Goal: Information Seeking & Learning: Learn about a topic

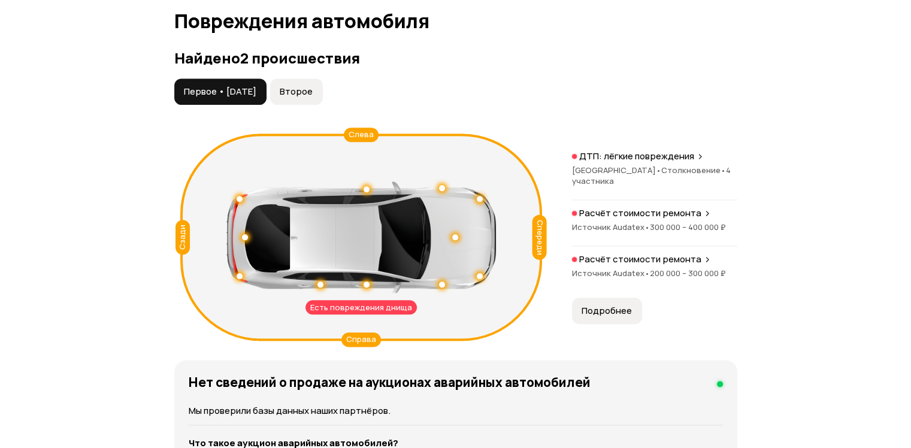
scroll to position [1378, 0]
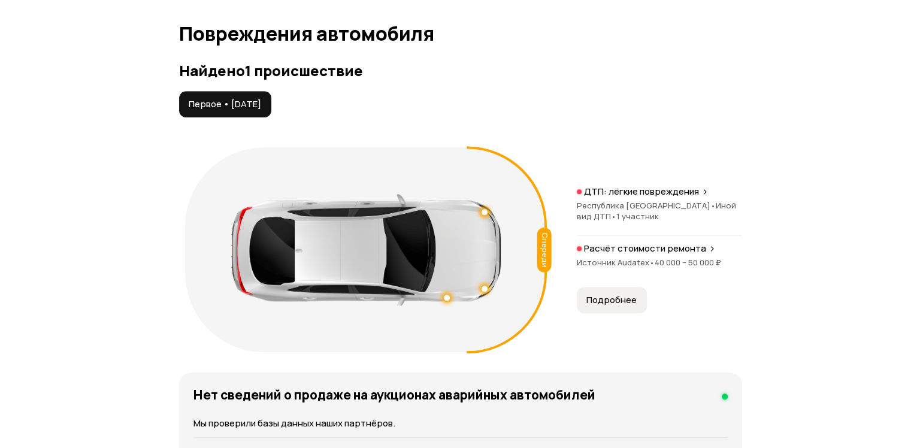
scroll to position [1318, 0]
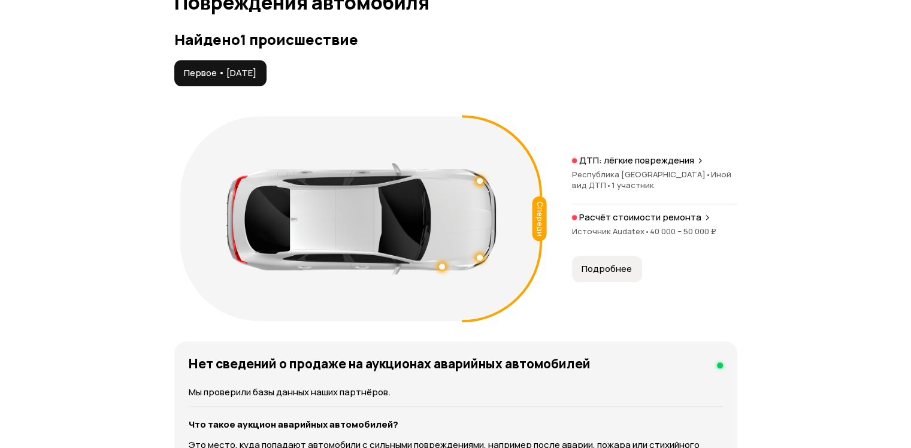
click at [626, 269] on span "Подробнее" at bounding box center [607, 269] width 50 height 12
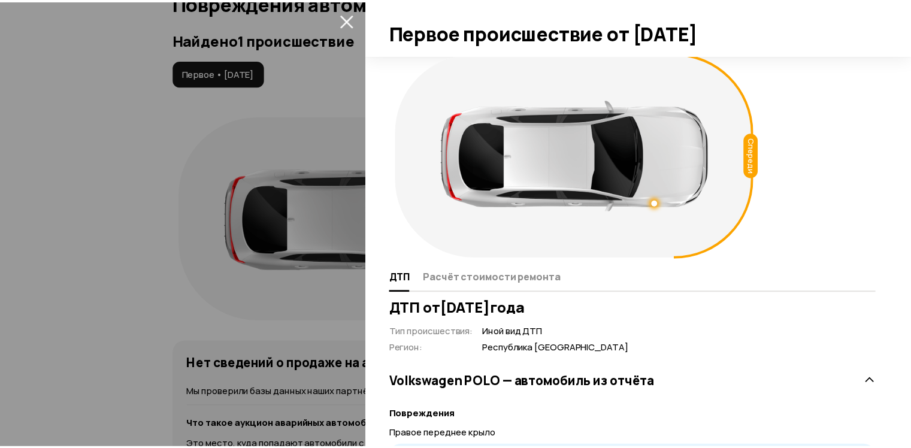
scroll to position [0, 0]
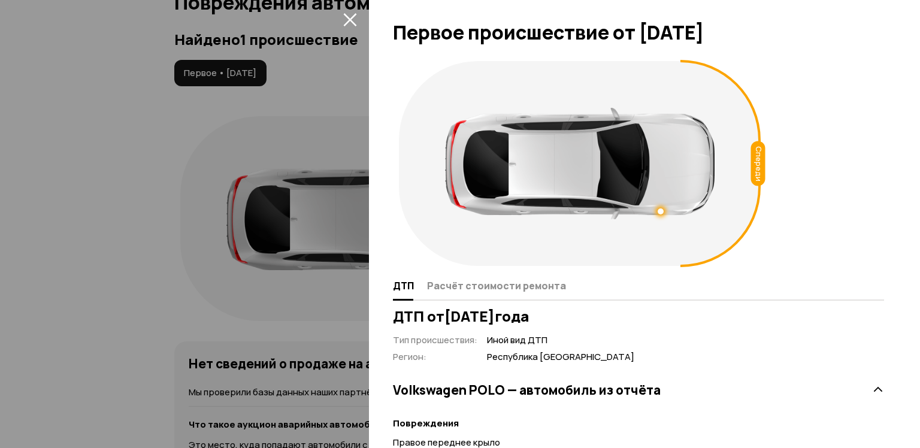
click at [0, 240] on div at bounding box center [460, 224] width 920 height 448
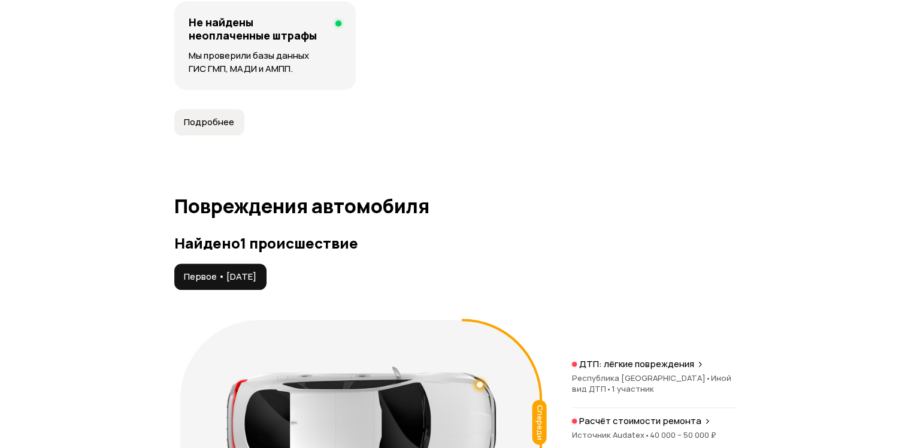
scroll to position [1079, 0]
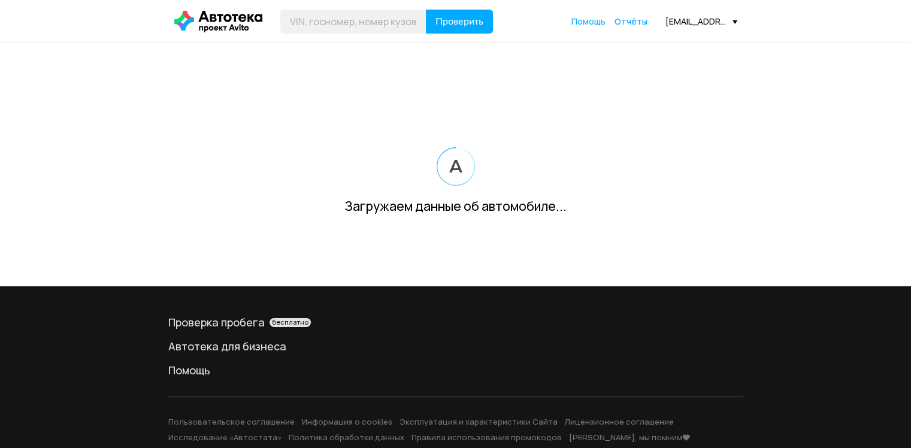
scroll to position [65, 0]
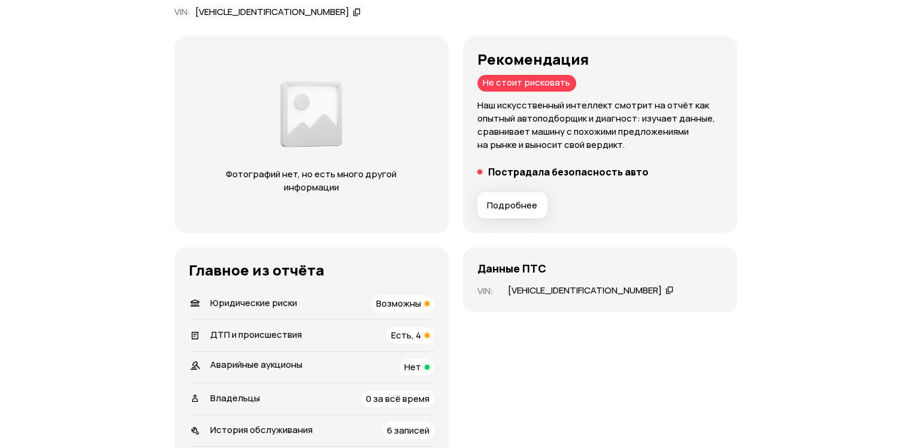
scroll to position [360, 0]
